Goal: Navigation & Orientation: Find specific page/section

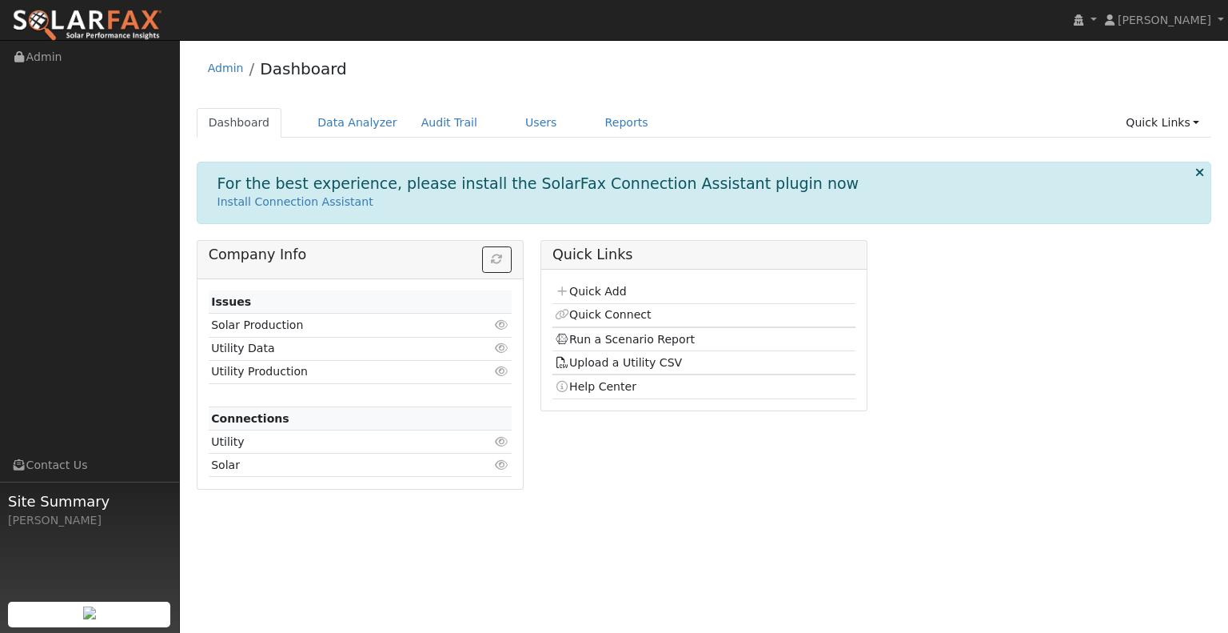
click at [637, 122] on ul "Dashboard Data Analyzer Audit Trail Users Reports Quick Links Quick Add Quick C…" at bounding box center [705, 123] width 1016 height 30
click at [599, 122] on link "Reports" at bounding box center [626, 123] width 67 height 30
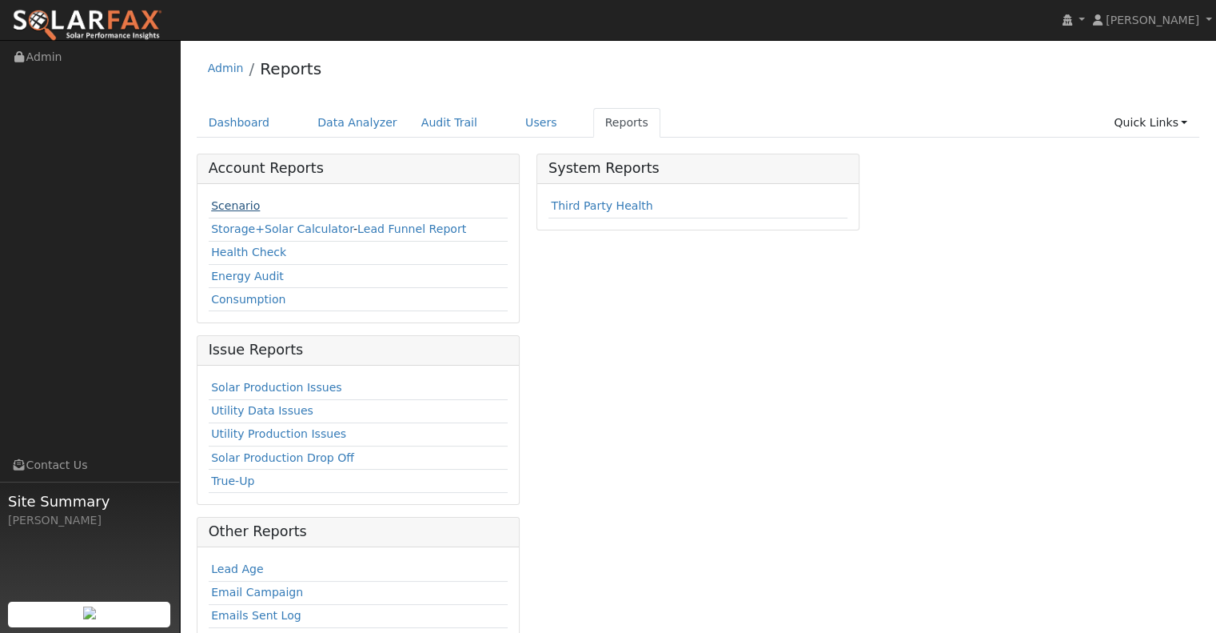
click at [224, 207] on link "Scenario" at bounding box center [235, 205] width 49 height 13
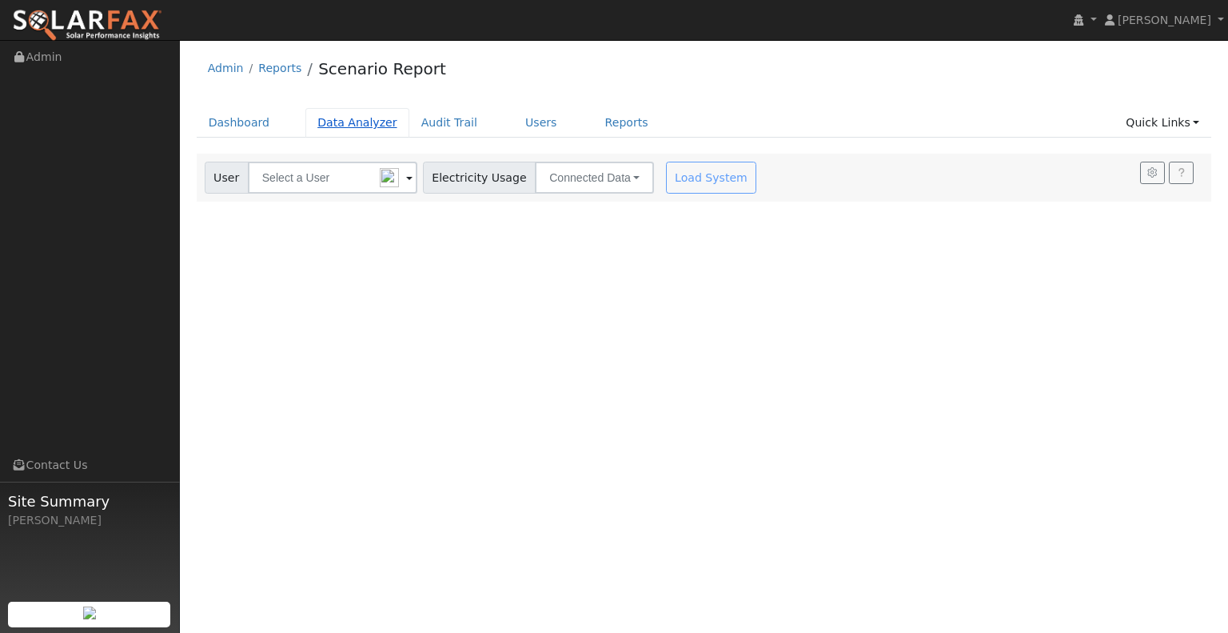
click at [364, 116] on link "Data Analyzer" at bounding box center [358, 123] width 104 height 30
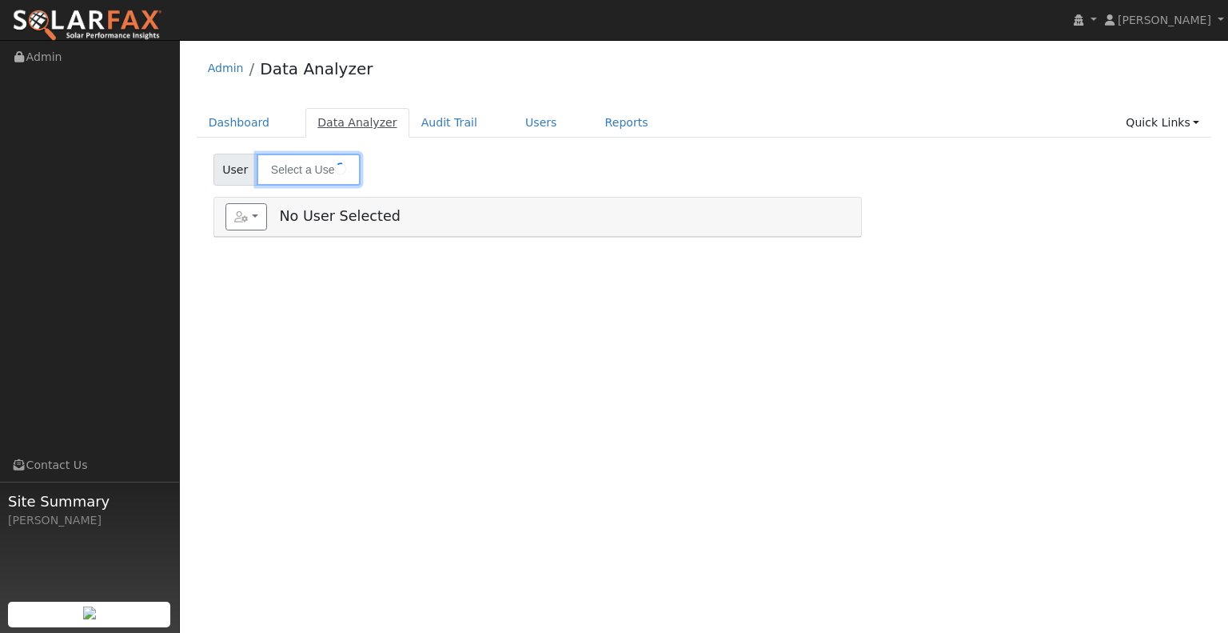
type input "Mohegan Sun (Meter 18090678)"
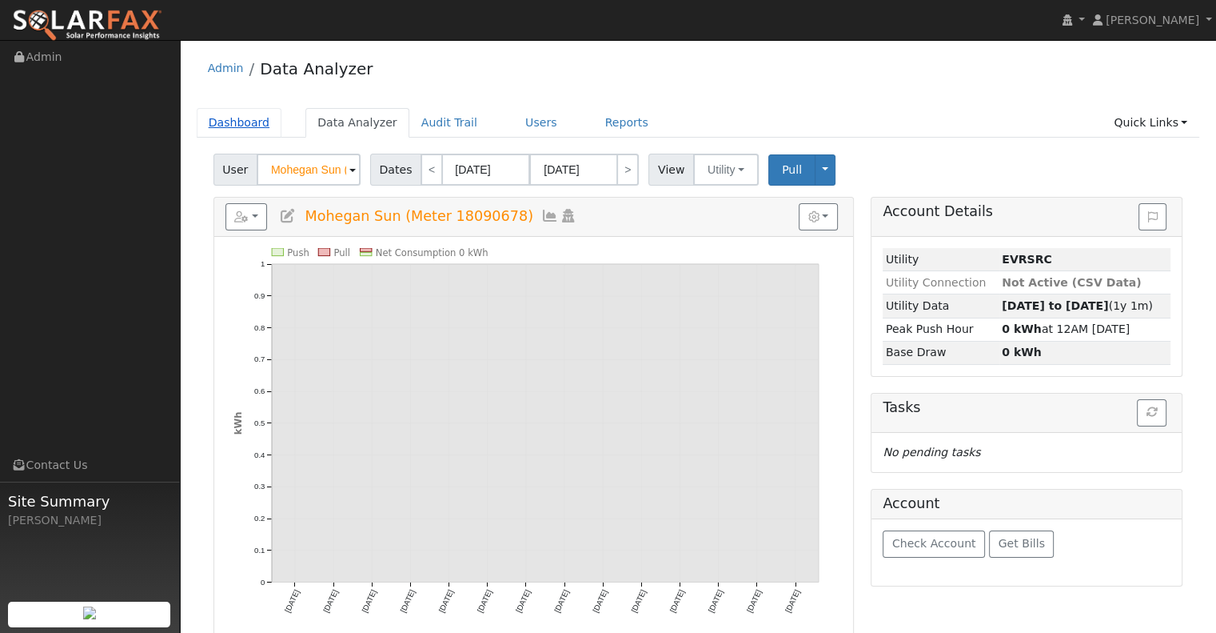
click at [258, 127] on link "Dashboard" at bounding box center [240, 123] width 86 height 30
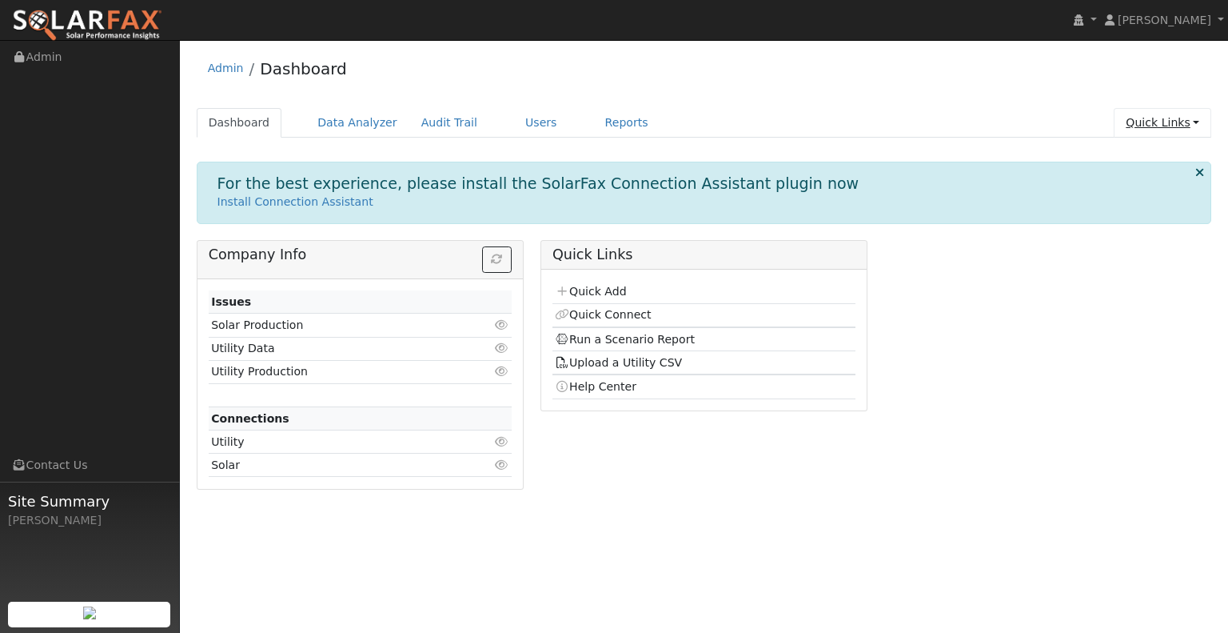
click at [1188, 127] on link "Quick Links" at bounding box center [1163, 123] width 98 height 30
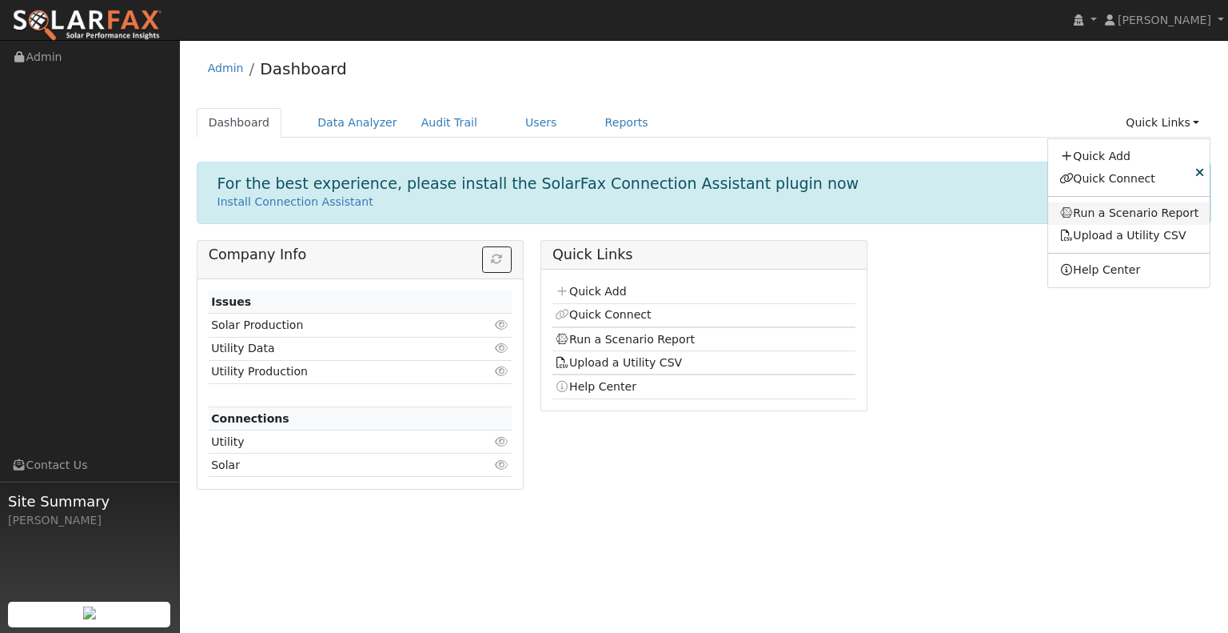
click at [1119, 207] on link "Run a Scenario Report" at bounding box center [1129, 213] width 162 height 22
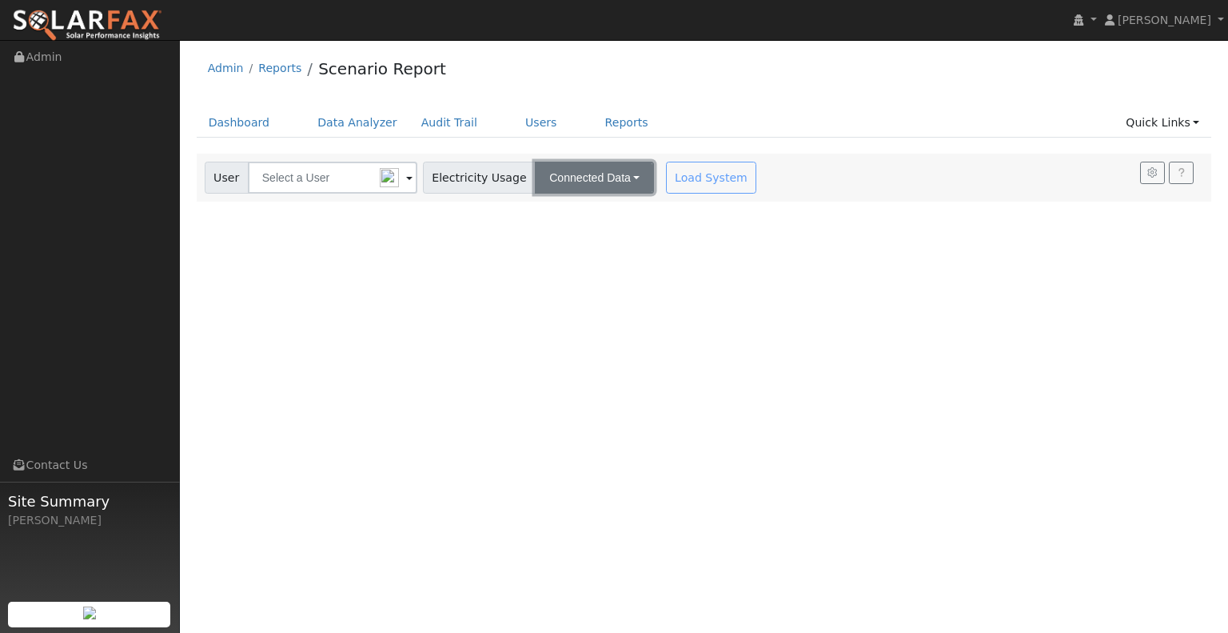
click at [609, 179] on button "Connected Data" at bounding box center [594, 178] width 119 height 32
click at [610, 253] on link "CSV Data" at bounding box center [596, 258] width 114 height 22
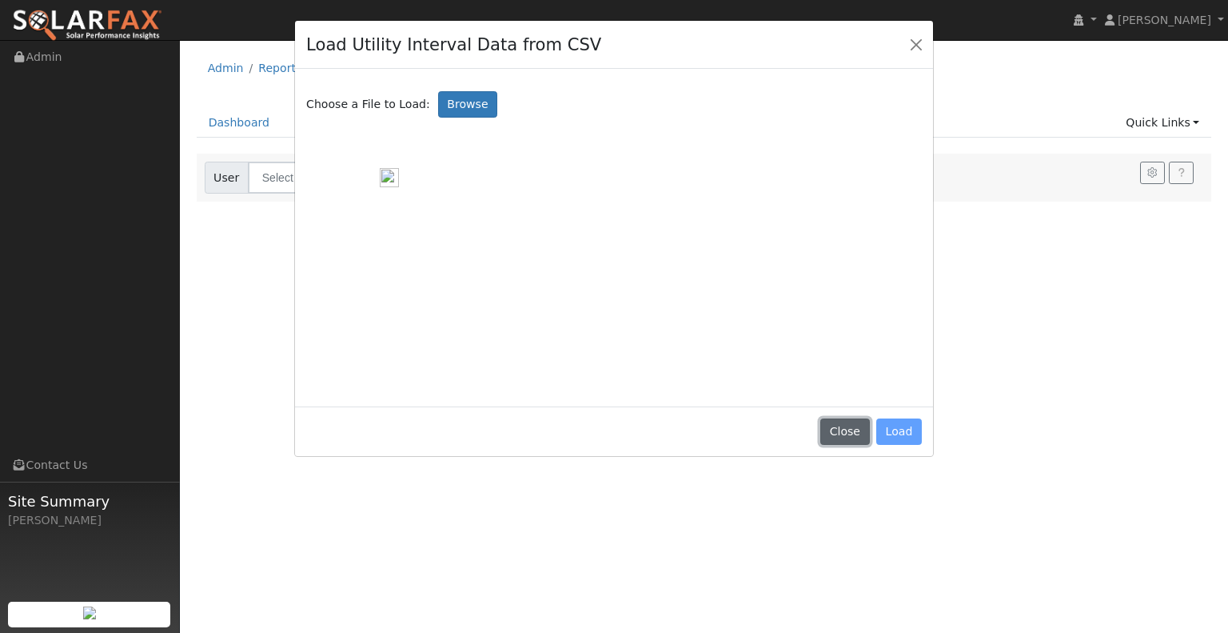
click at [856, 421] on button "Close" at bounding box center [845, 431] width 49 height 27
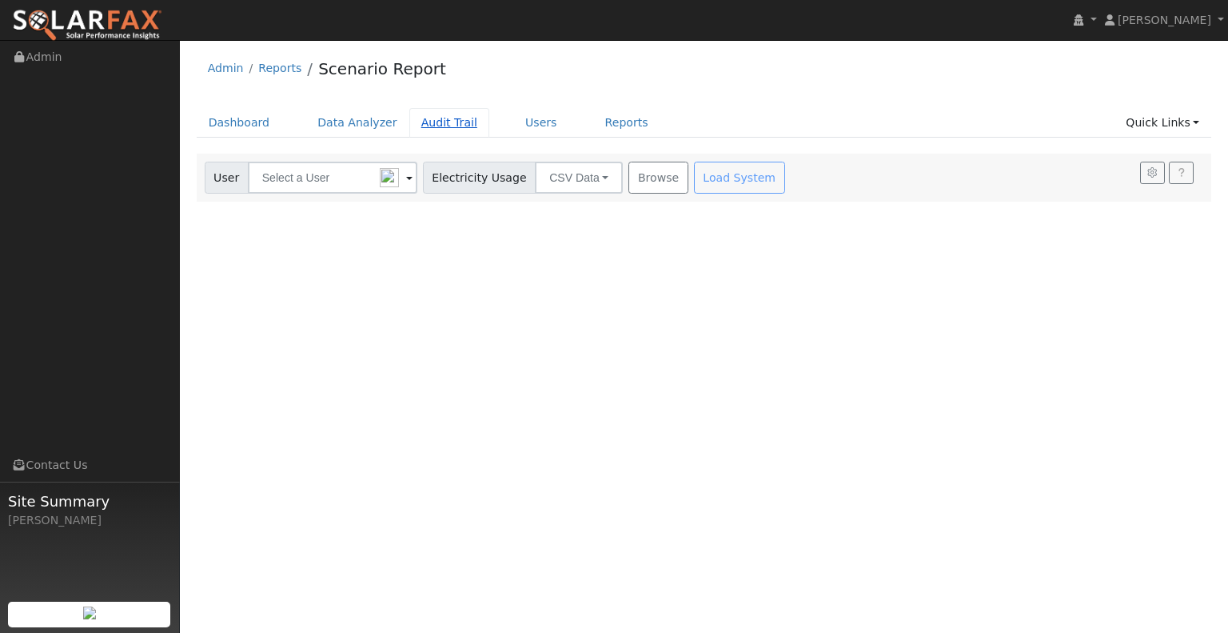
click at [453, 110] on link "Audit Trail" at bounding box center [449, 123] width 80 height 30
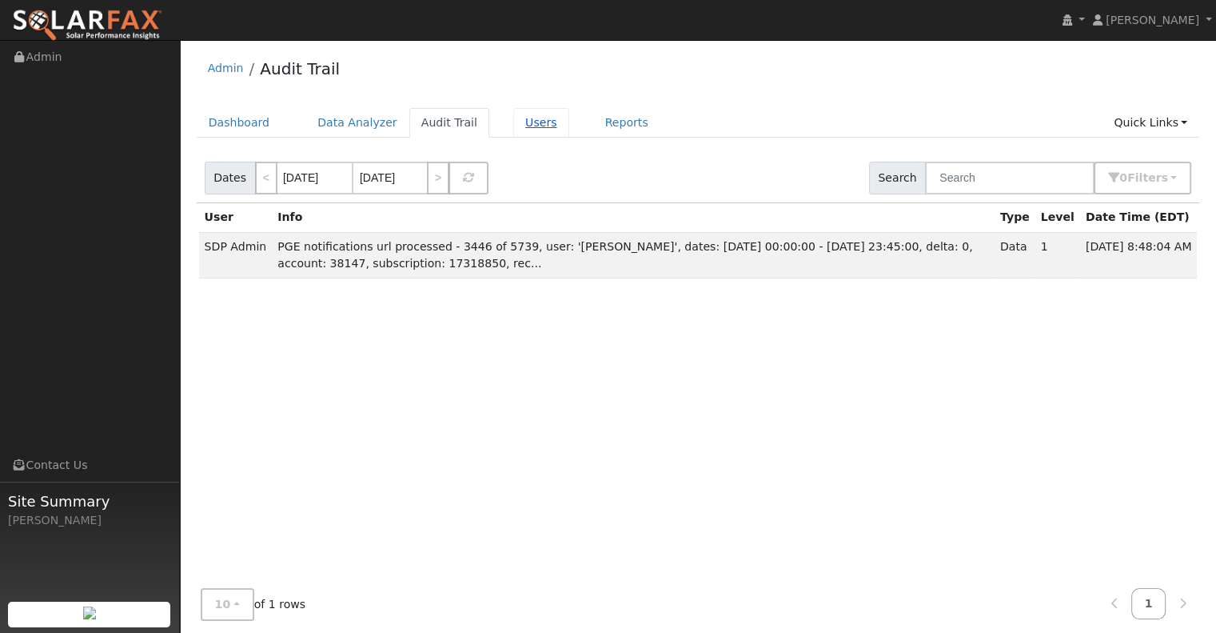
click at [513, 126] on link "Users" at bounding box center [541, 123] width 56 height 30
